Goal: Task Accomplishment & Management: Use online tool/utility

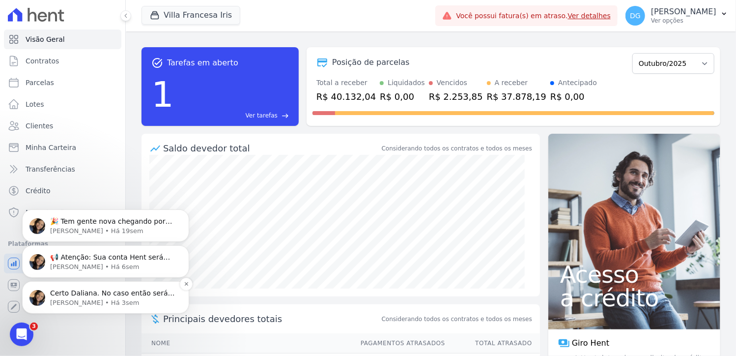
click at [84, 296] on span "Certo Daliana. No caso então será emitida a cobrança direto pela plataforma, co…" at bounding box center [112, 316] width 125 height 56
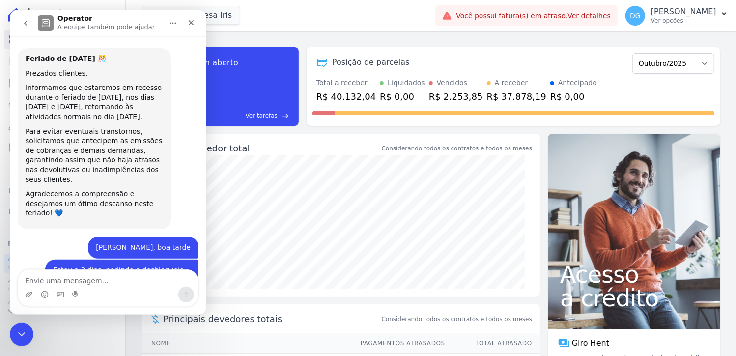
scroll to position [11, 0]
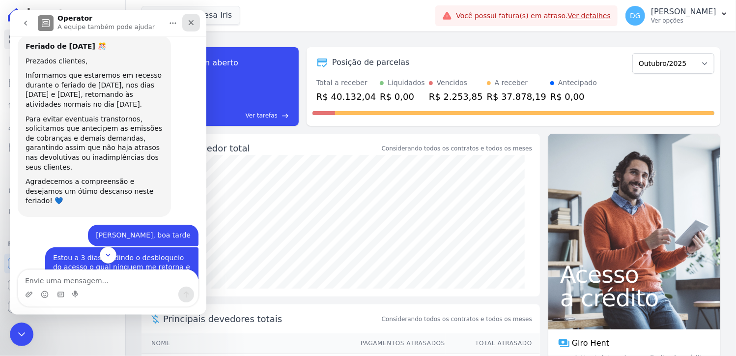
click at [194, 24] on icon "Fechar" at bounding box center [191, 23] width 8 height 8
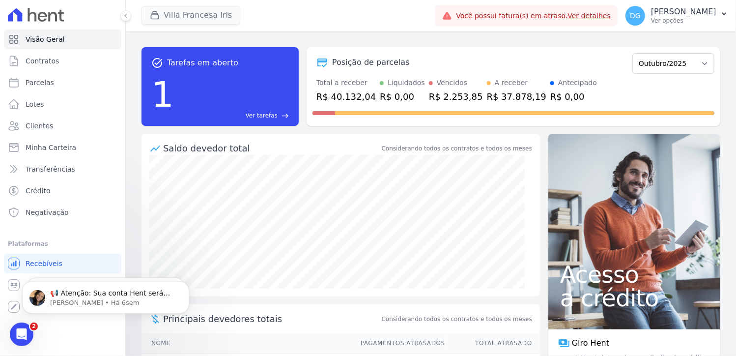
scroll to position [4268, 0]
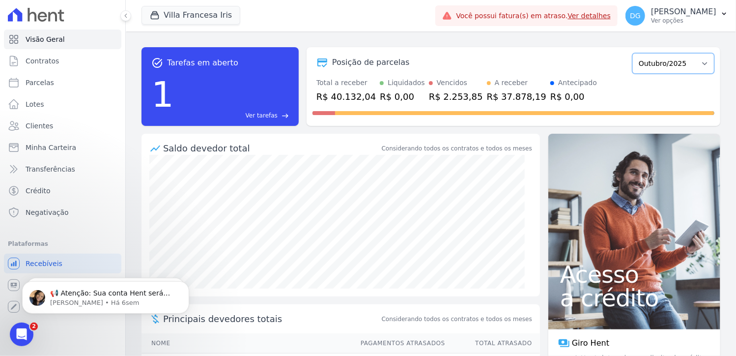
click at [686, 63] on select "Setembro/2023 Outubro/2023 Novembro/2023 Dezembro/2023 Janeiro/2024 Fevereiro/2…" at bounding box center [673, 63] width 82 height 21
select select "09/2025"
click at [632, 53] on select "Setembro/2023 Outubro/2023 Novembro/2023 Dezembro/2023 Janeiro/2024 Fevereiro/2…" at bounding box center [673, 63] width 82 height 21
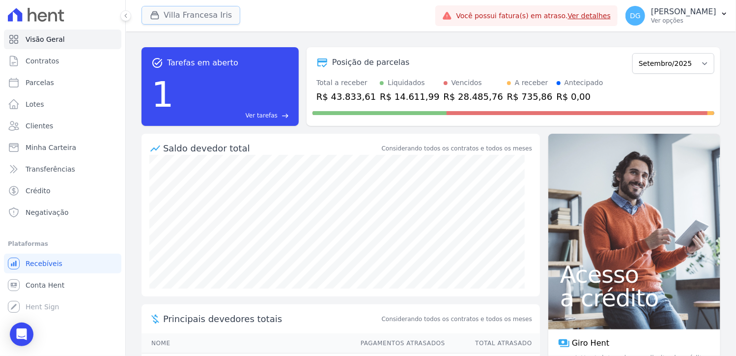
click at [199, 17] on button "Villa Francesa Iris" at bounding box center [190, 15] width 99 height 19
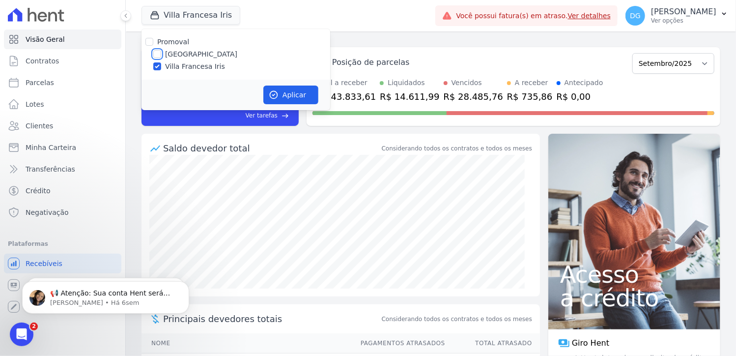
click at [157, 55] on input "[GEOGRAPHIC_DATA]" at bounding box center [157, 54] width 8 height 8
checkbox input "true"
click at [155, 69] on input "Villa Francesa Iris" at bounding box center [157, 66] width 8 height 8
checkbox input "false"
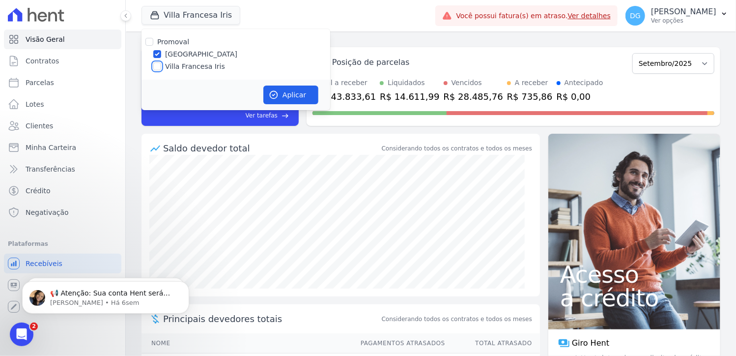
checkbox input "false"
click at [288, 94] on button "Aplicar" at bounding box center [290, 94] width 55 height 19
